Goal: Find specific page/section: Find specific page/section

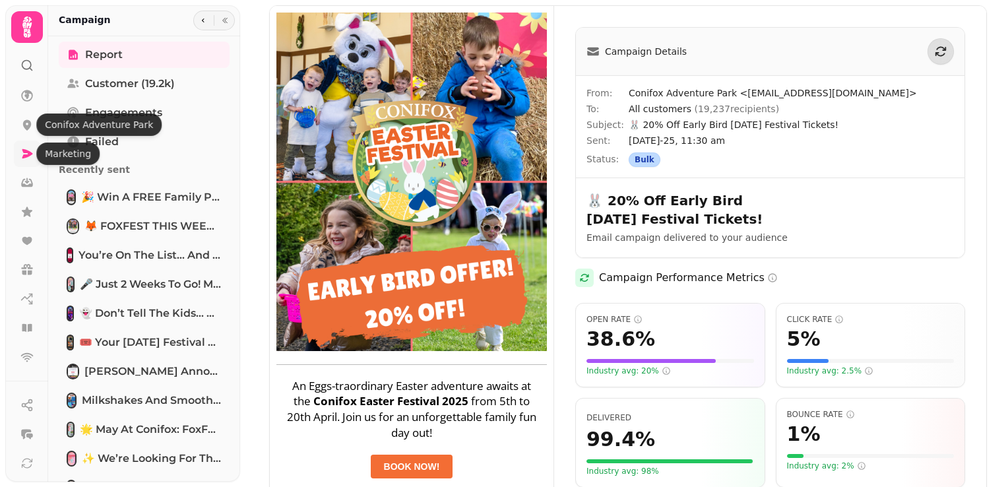
click at [29, 152] on icon at bounding box center [27, 153] width 11 height 9
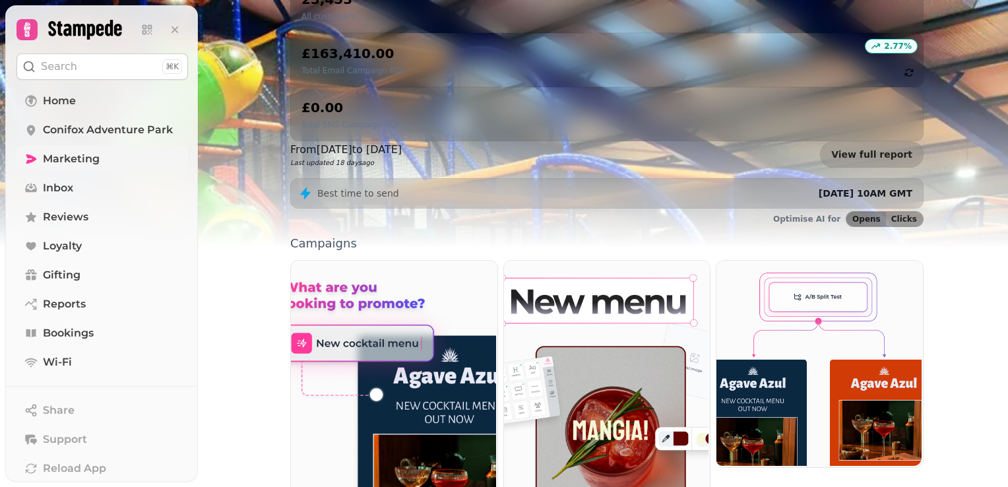
scroll to position [334, 0]
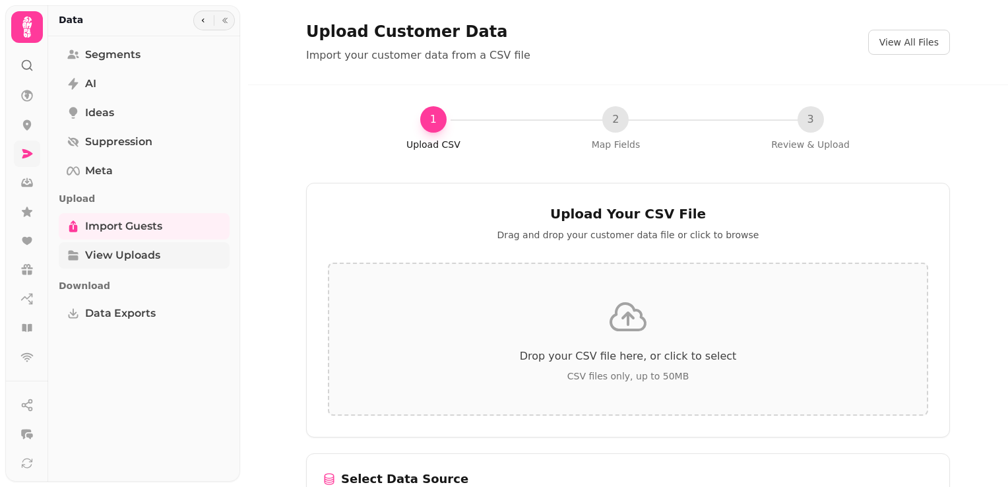
click at [156, 254] on span "View Uploads" at bounding box center [122, 255] width 75 height 16
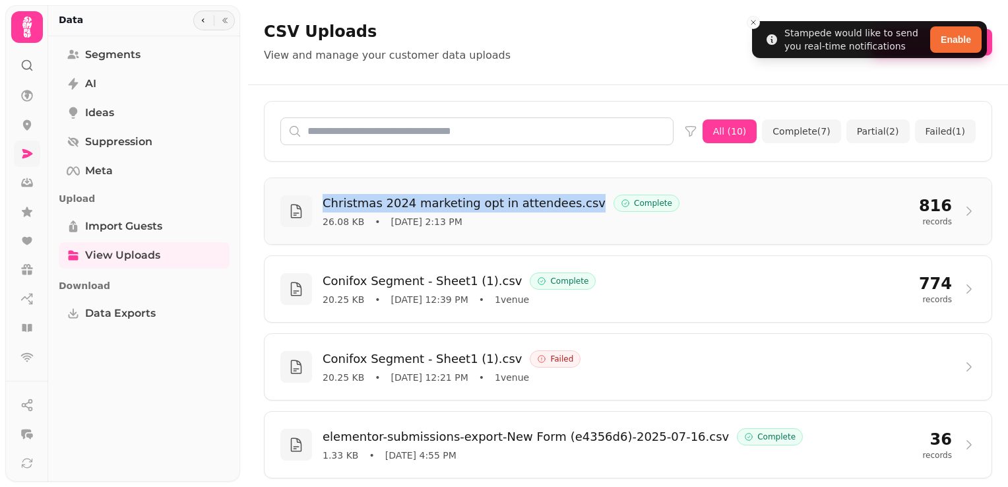
drag, startPoint x: 577, startPoint y: 204, endPoint x: 325, endPoint y: 203, distance: 252.6
click at [325, 203] on div "Christmas 2024 marketing opt in attendees.csv Complete" at bounding box center [616, 203] width 586 height 18
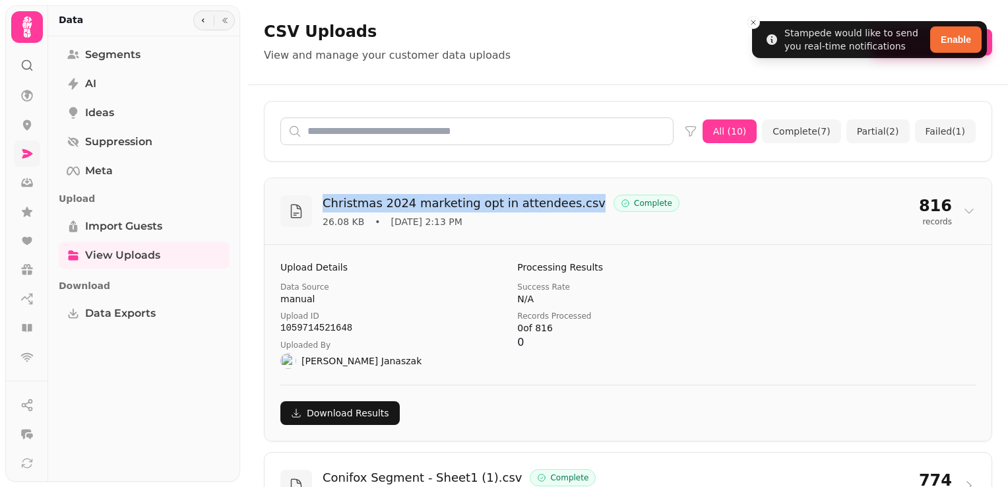
copy h3 "Christmas 2024 marketing opt in attendees.csv"
click at [24, 162] on link at bounding box center [27, 154] width 26 height 26
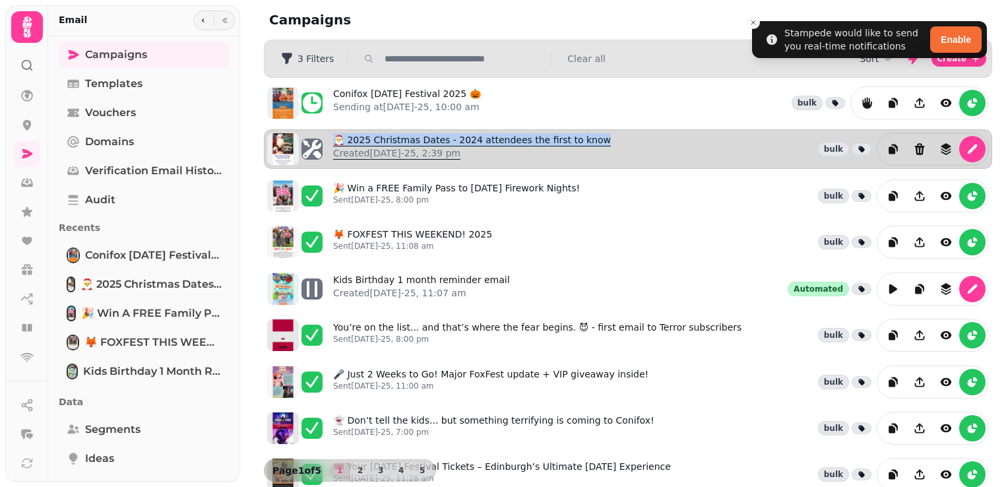
drag, startPoint x: 604, startPoint y: 141, endPoint x: 338, endPoint y: 142, distance: 265.8
click at [338, 142] on div "🎅 2025 Christmas Dates - 2024 attendees the first to know Created [DATE]-25, 2:…" at bounding box center [661, 149] width 656 height 33
copy link "🎅 2025 Christmas Dates - 2024 attendees the first to know"
